Goal: Task Accomplishment & Management: Manage account settings

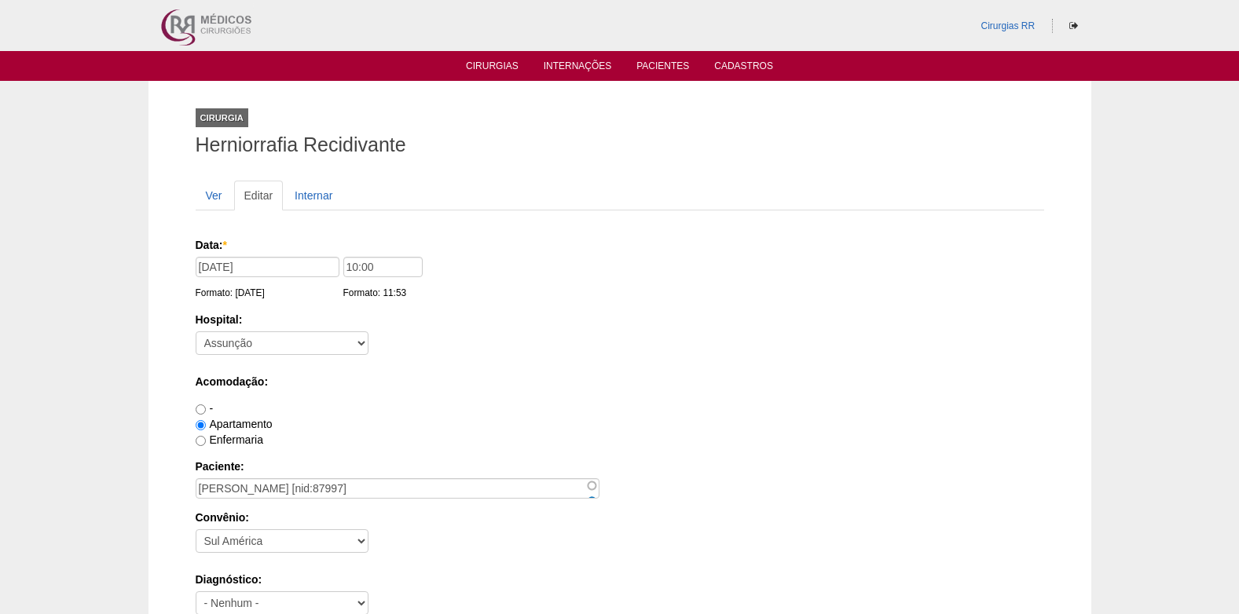
scroll to position [1410, 0]
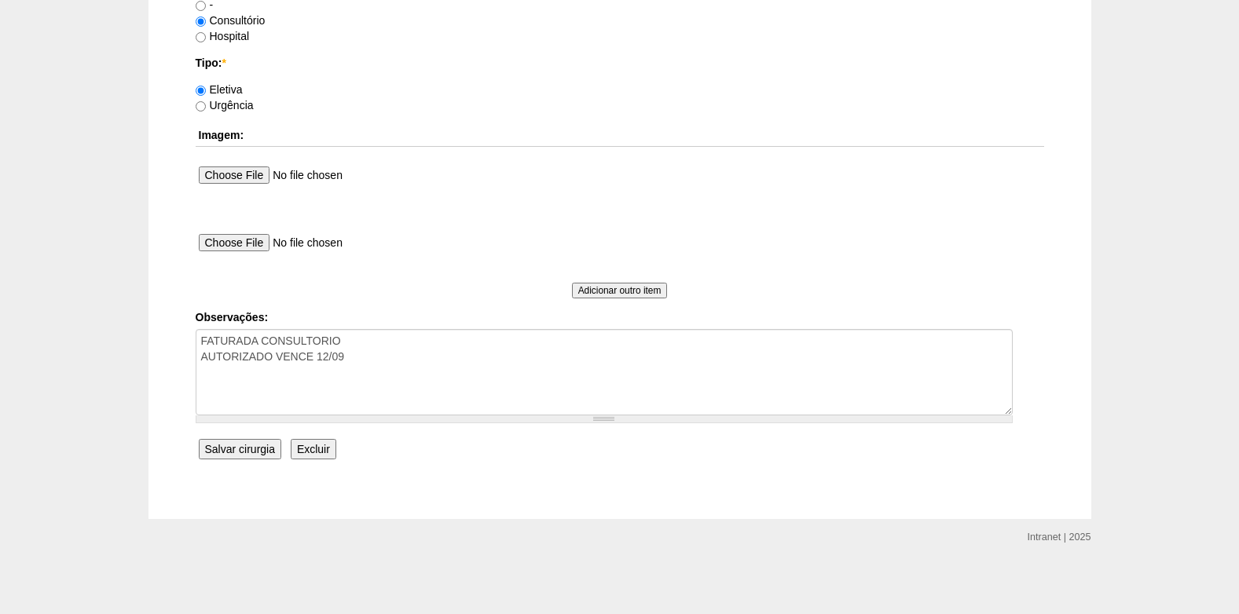
click at [240, 452] on input "Salvar cirurgia" at bounding box center [240, 449] width 82 height 20
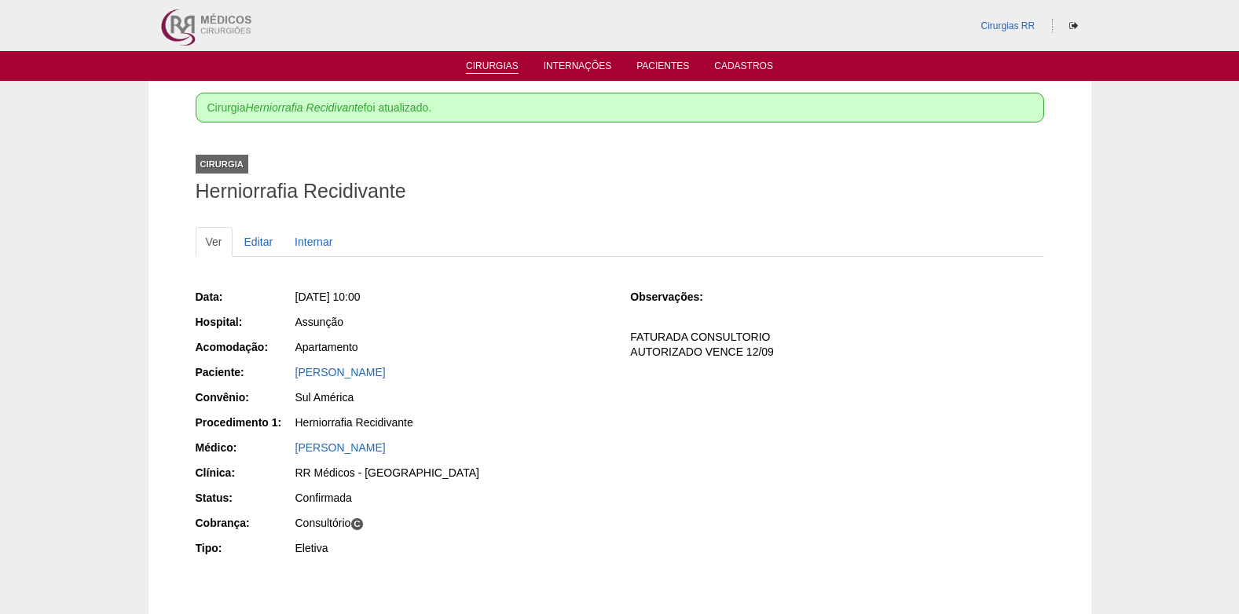
click at [501, 63] on link "Cirurgias" at bounding box center [492, 66] width 53 height 13
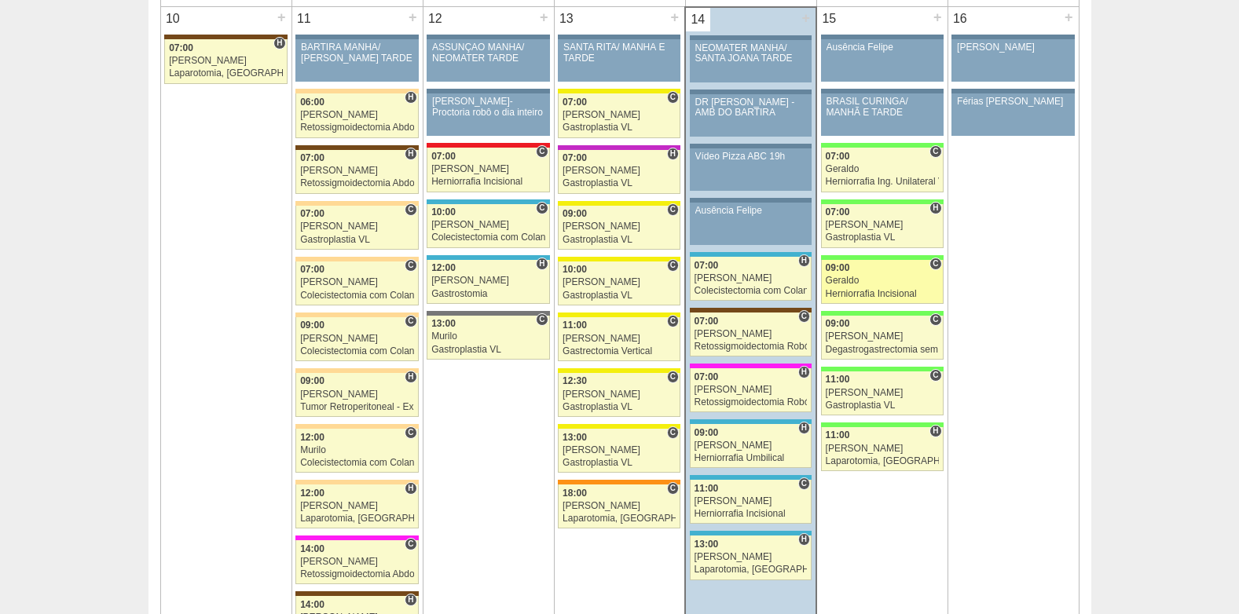
scroll to position [1885, 0]
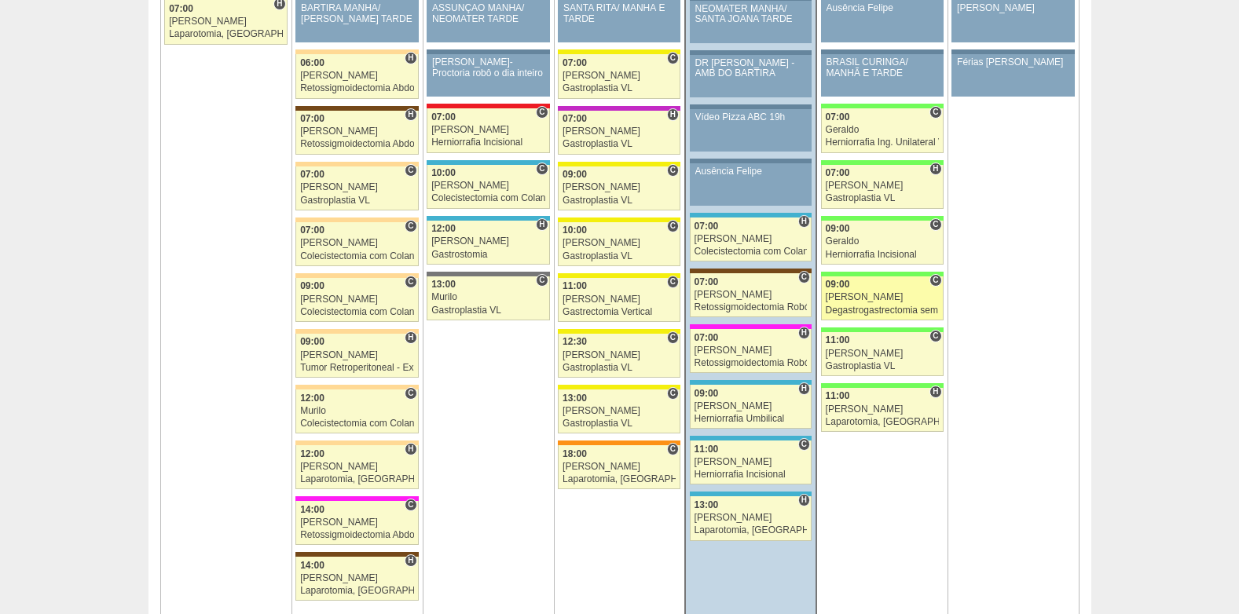
click at [865, 294] on div "[PERSON_NAME]" at bounding box center [881, 297] width 113 height 10
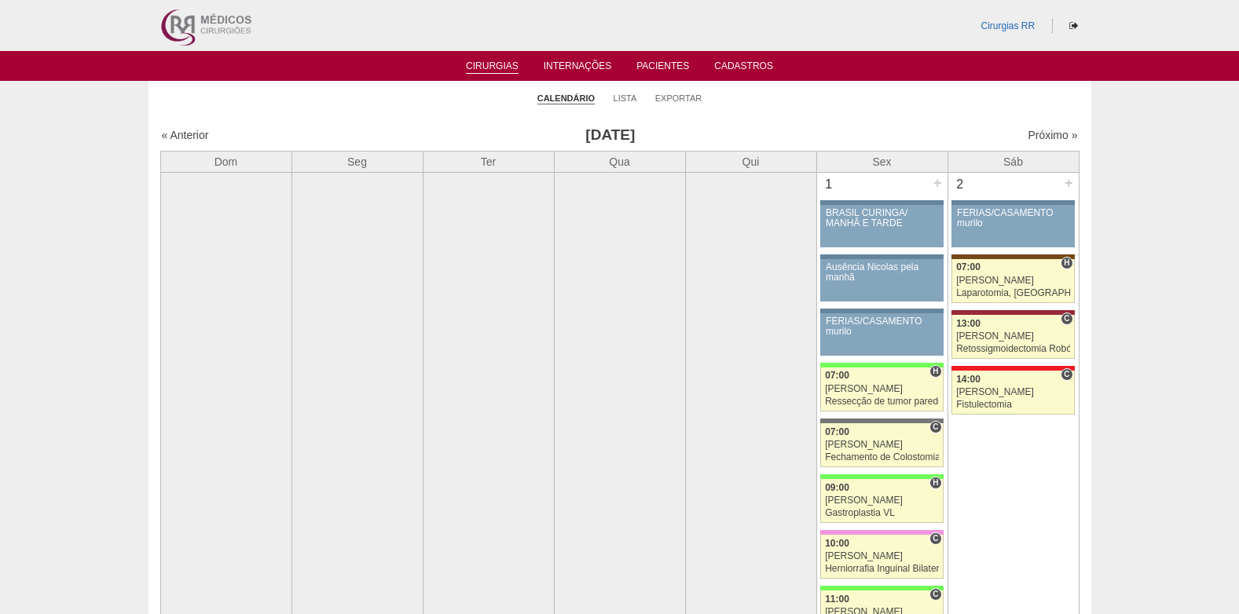
scroll to position [1885, 0]
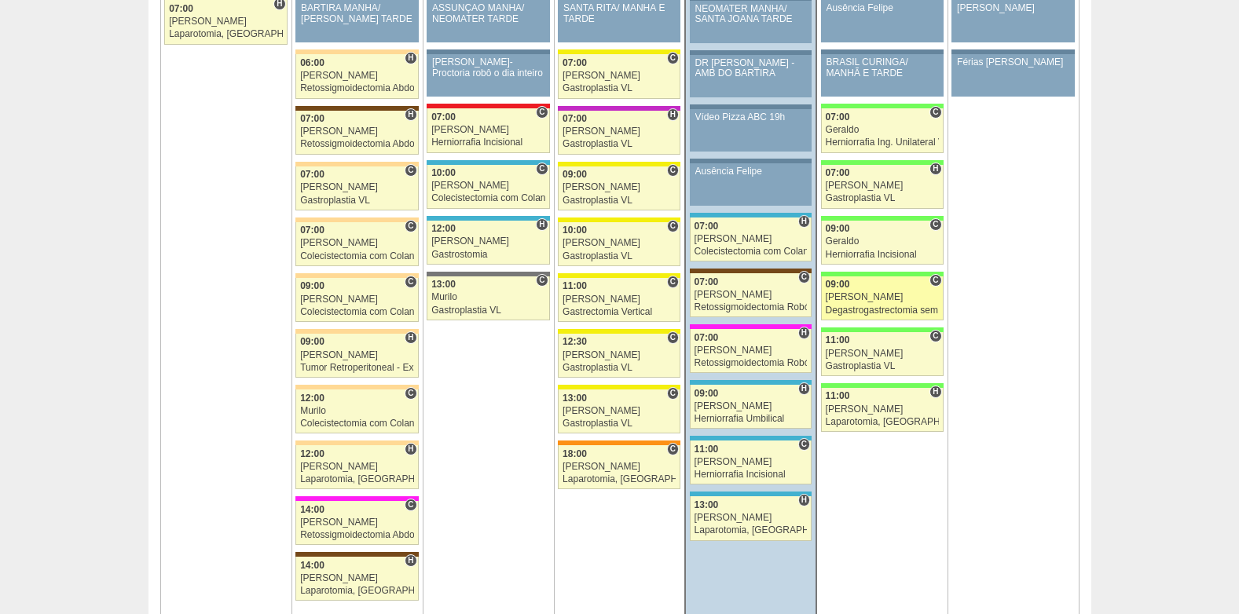
click at [877, 293] on div "[PERSON_NAME]" at bounding box center [881, 297] width 113 height 10
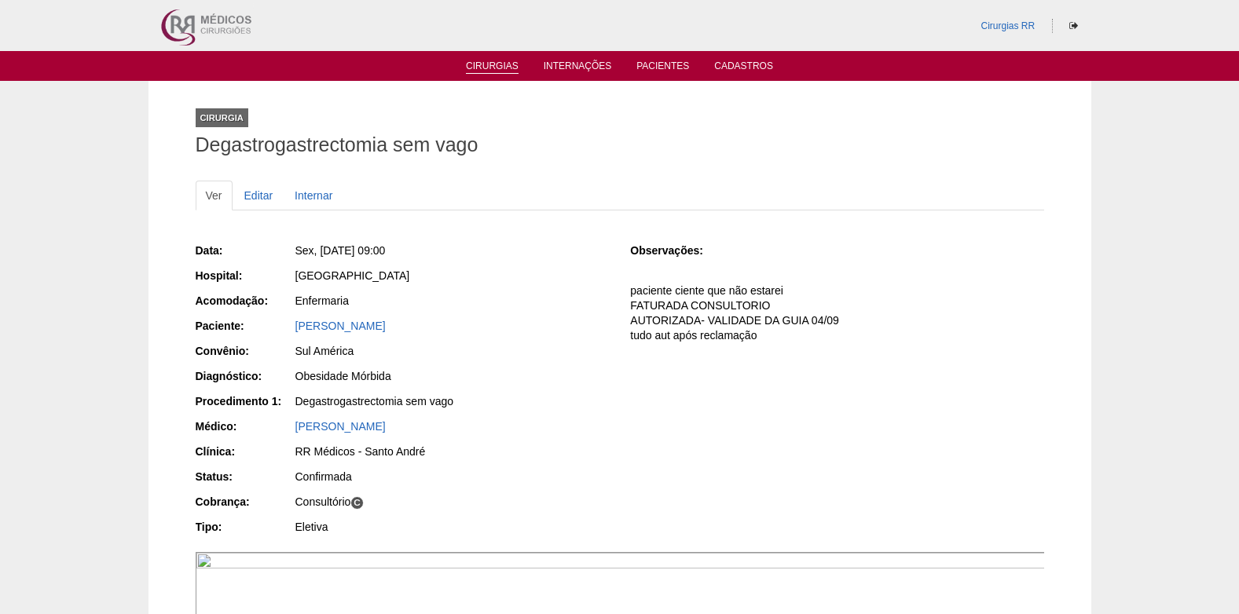
click at [503, 71] on link "Cirurgias" at bounding box center [492, 66] width 53 height 13
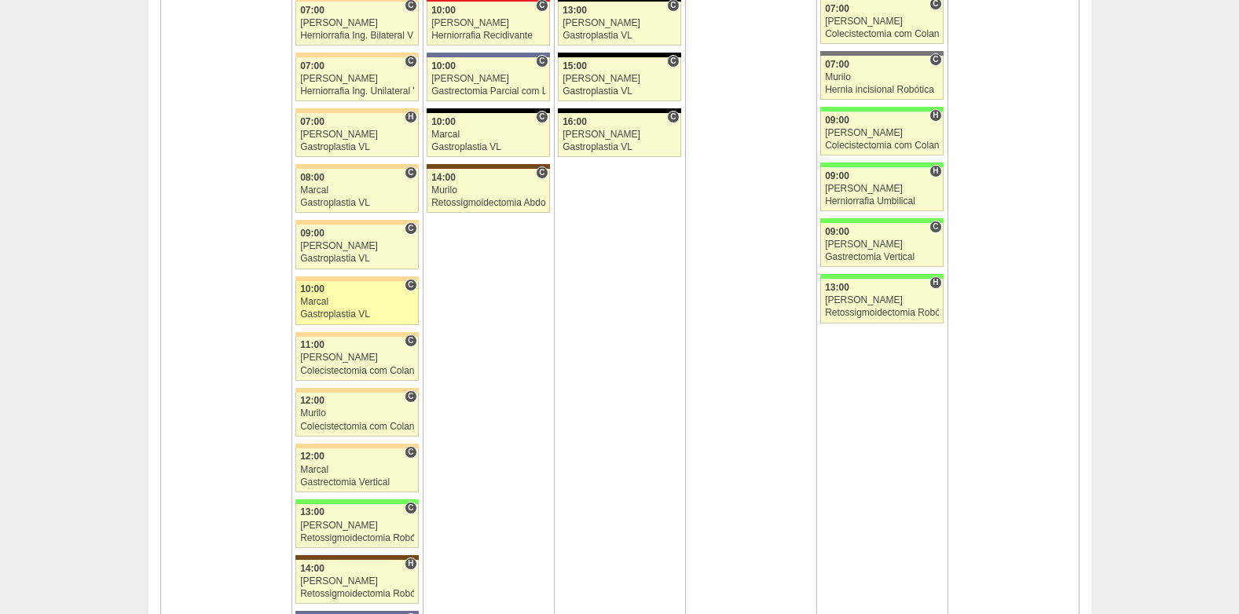
scroll to position [3816, 0]
